Goal: Task Accomplishment & Management: Use online tool/utility

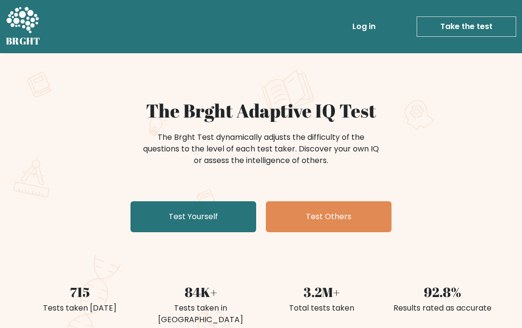
click at [217, 214] on link "Test Yourself" at bounding box center [193, 216] width 126 height 31
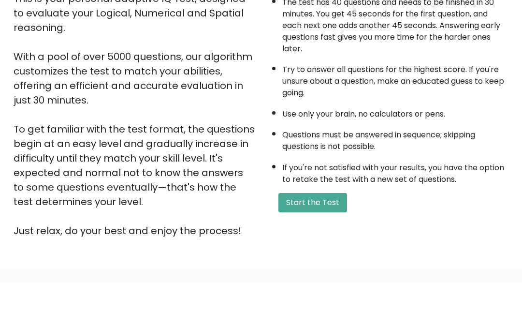
scroll to position [158, 0]
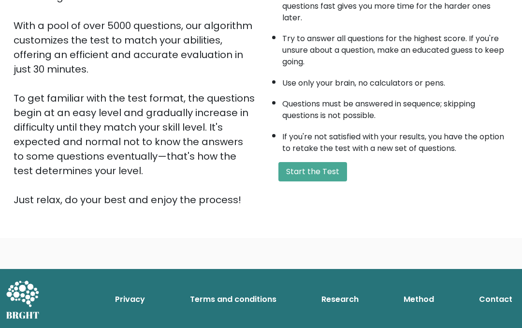
click at [301, 181] on button "Start the Test" at bounding box center [312, 171] width 69 height 19
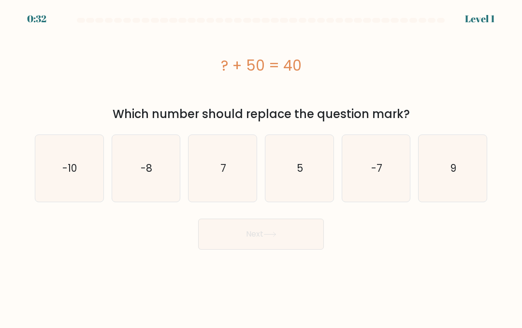
click at [81, 177] on icon "-10" at bounding box center [69, 168] width 67 height 67
click at [261, 166] on input "a. -10" at bounding box center [261, 165] width 0 height 2
radio input "true"
click at [212, 231] on button "Next" at bounding box center [261, 233] width 126 height 31
